Goal: Find contact information: Find contact information

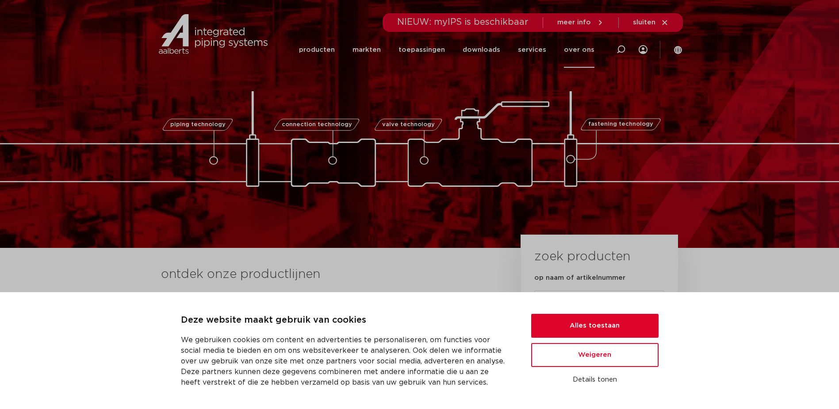
click at [580, 52] on link "over ons" at bounding box center [579, 50] width 31 height 36
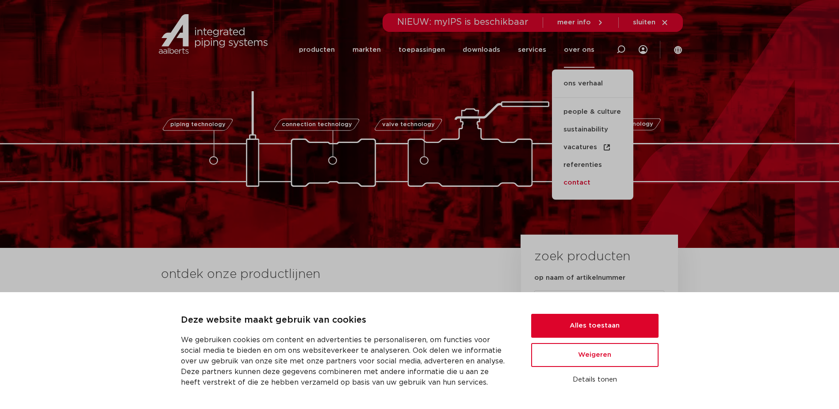
click at [580, 182] on link "contact" at bounding box center [592, 183] width 81 height 18
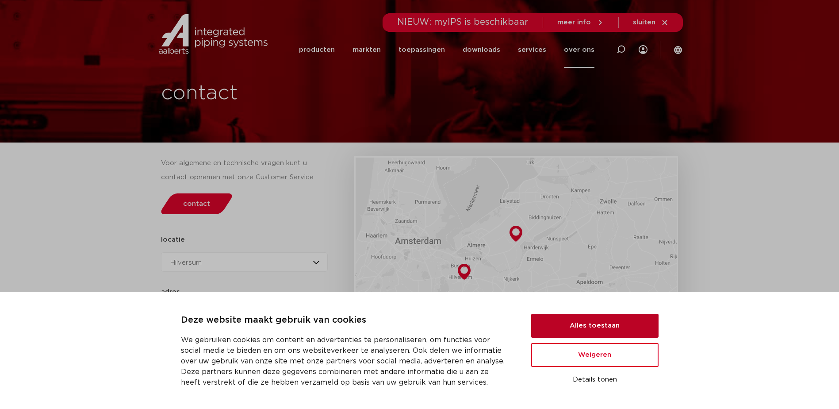
click at [581, 324] on button "Alles toestaan" at bounding box center [594, 326] width 127 height 24
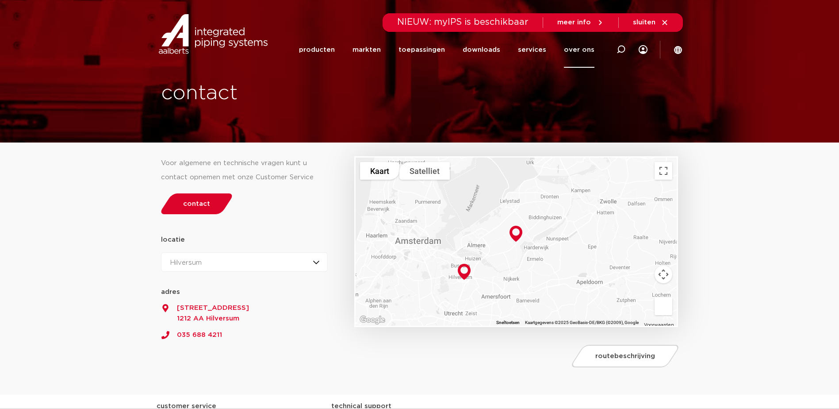
click at [202, 336] on link "035 688 4211" at bounding box center [244, 332] width 167 height 16
